Goal: Find specific page/section: Find specific page/section

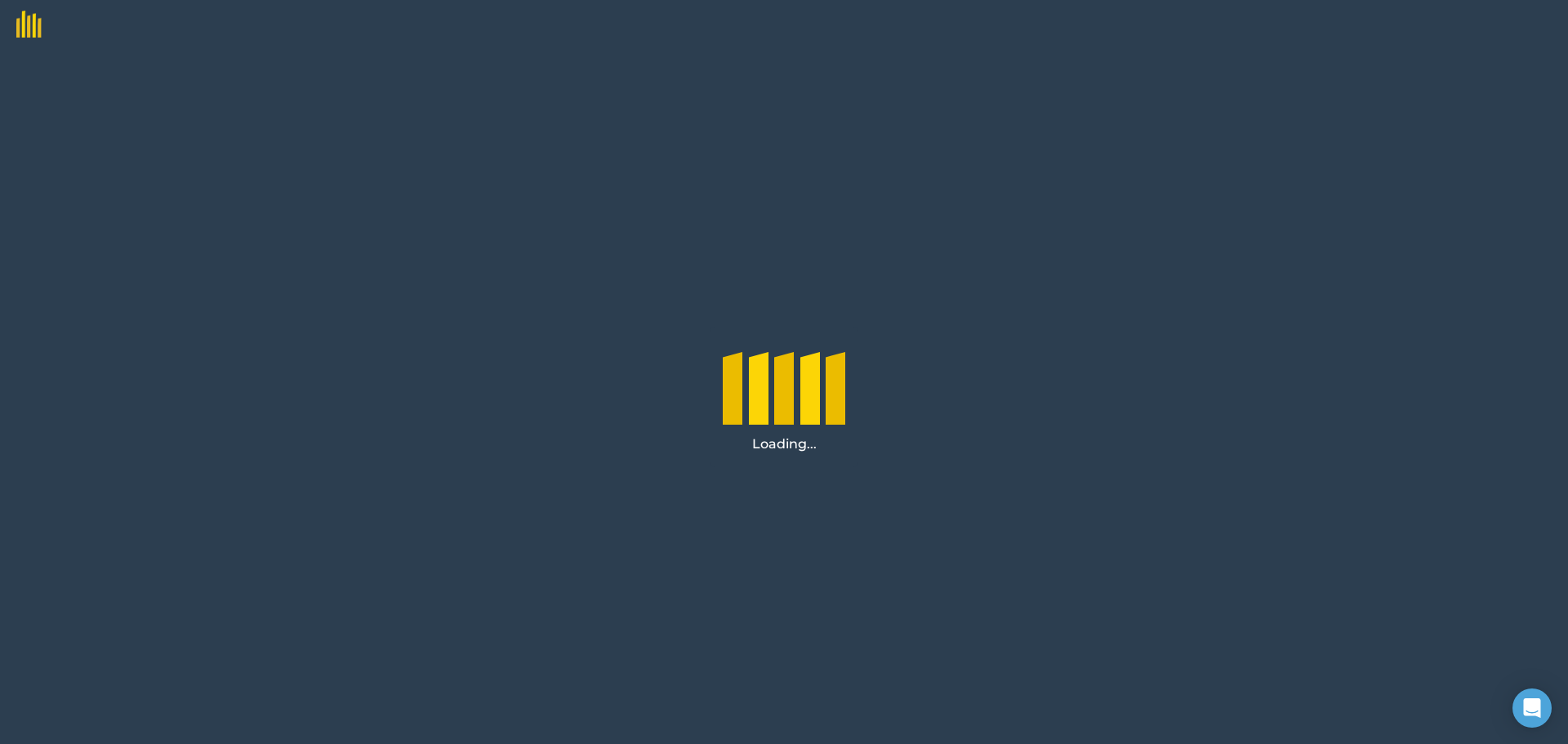
click at [33, 25] on img at bounding box center [21, 19] width 42 height 38
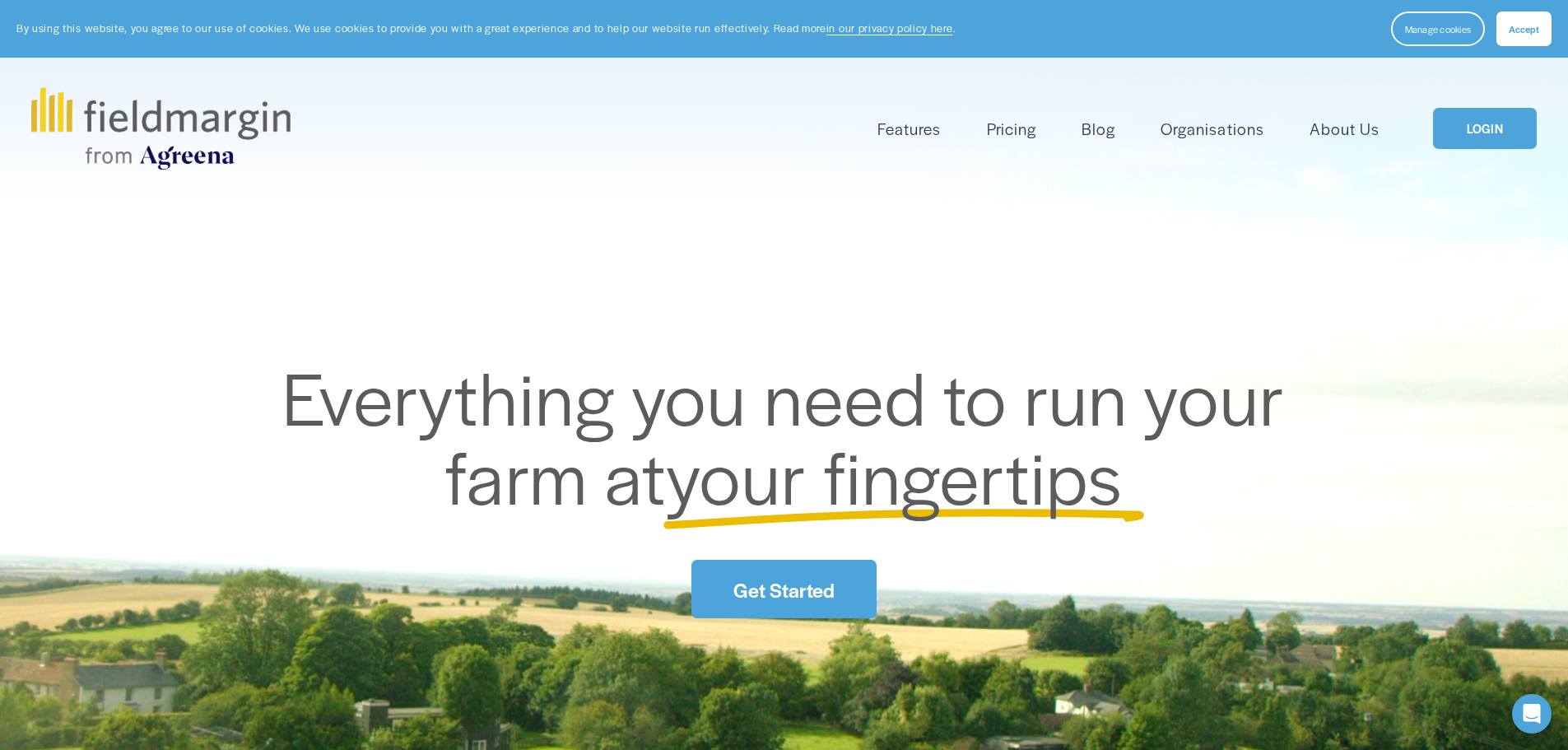
click at [1482, 123] on link "LOGIN" at bounding box center [1484, 129] width 104 height 42
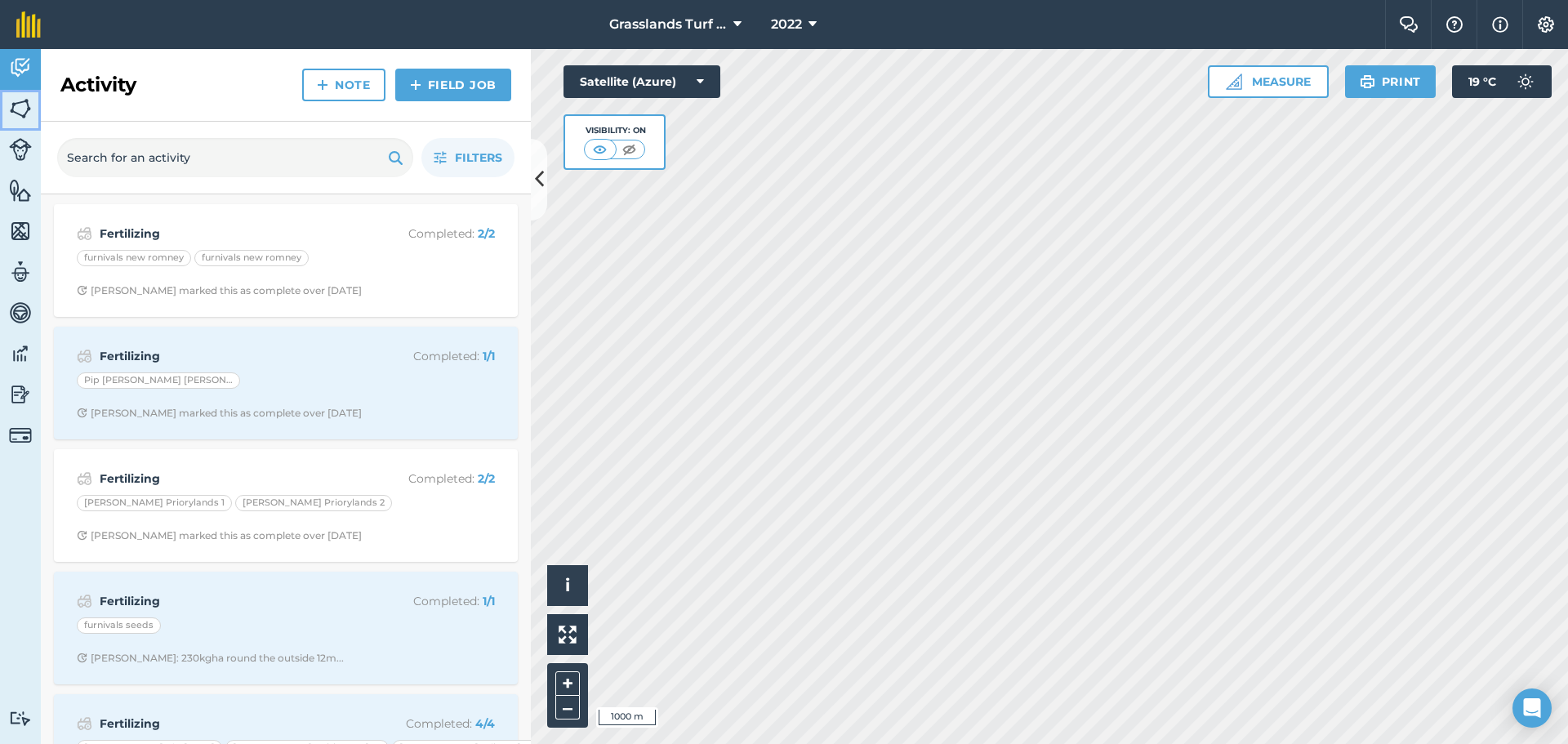
click at [21, 108] on img at bounding box center [21, 108] width 23 height 24
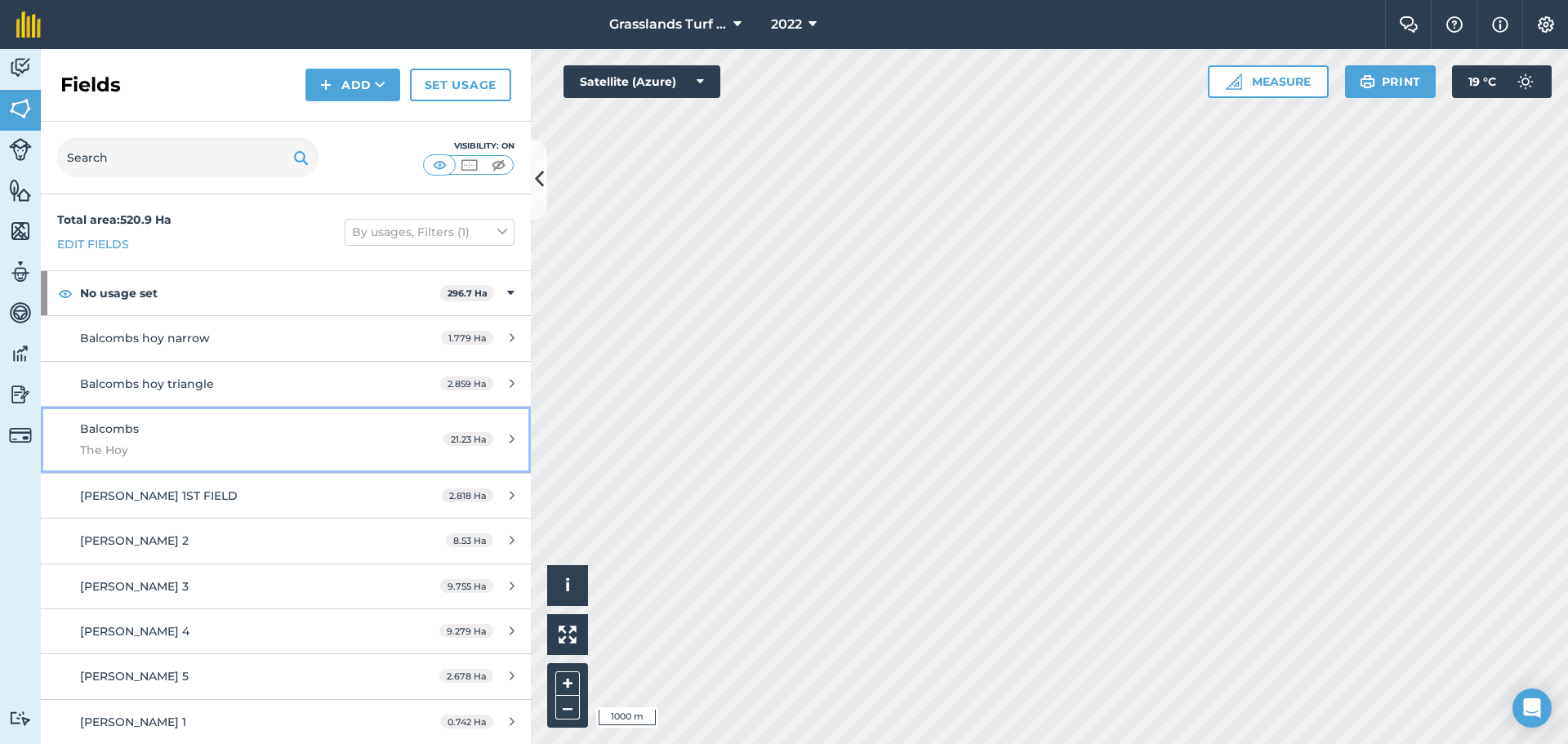
click at [205, 436] on div "Balcombs The Hoy" at bounding box center [233, 439] width 307 height 40
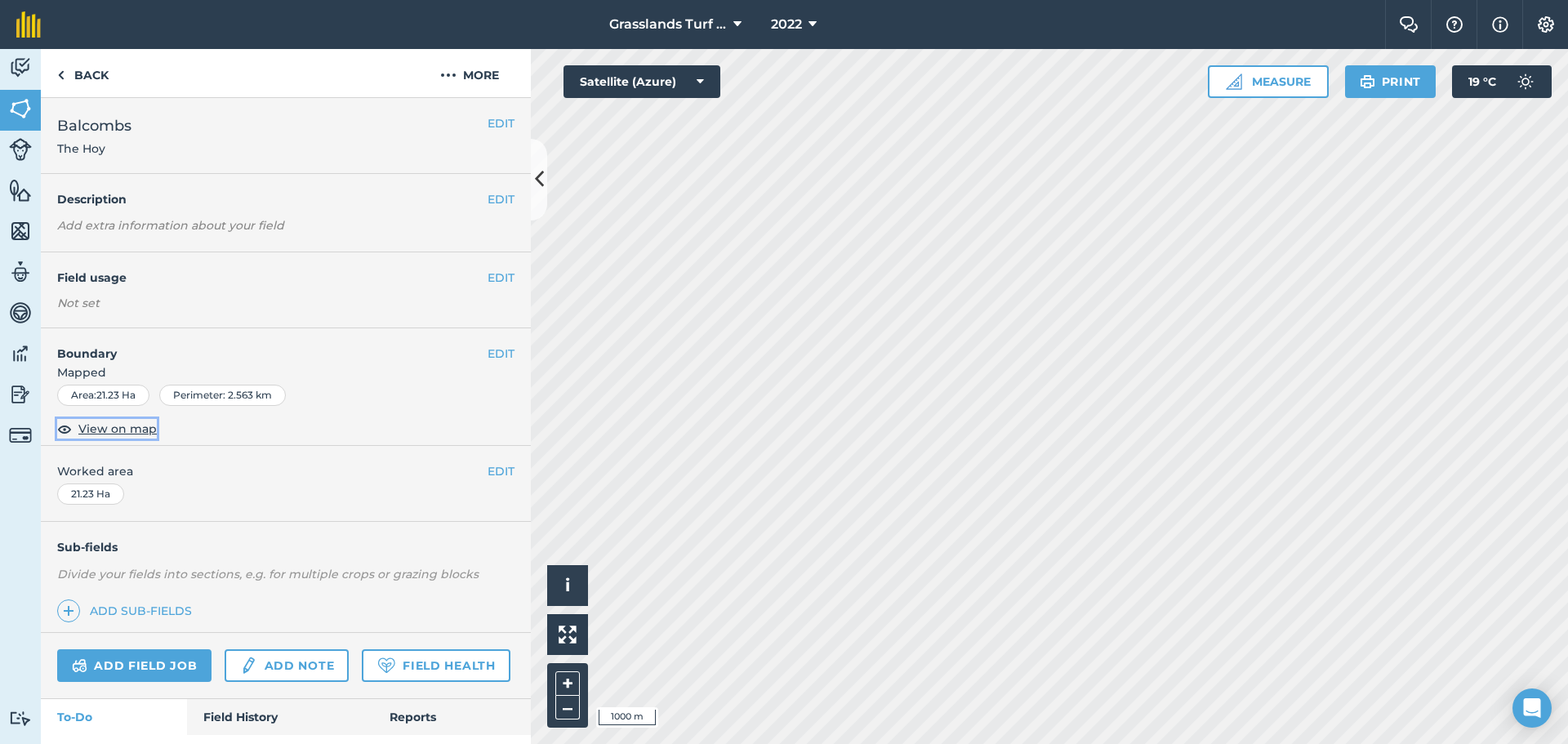
click at [125, 428] on span "View on map" at bounding box center [118, 428] width 79 height 18
